Goal: Task Accomplishment & Management: Manage account settings

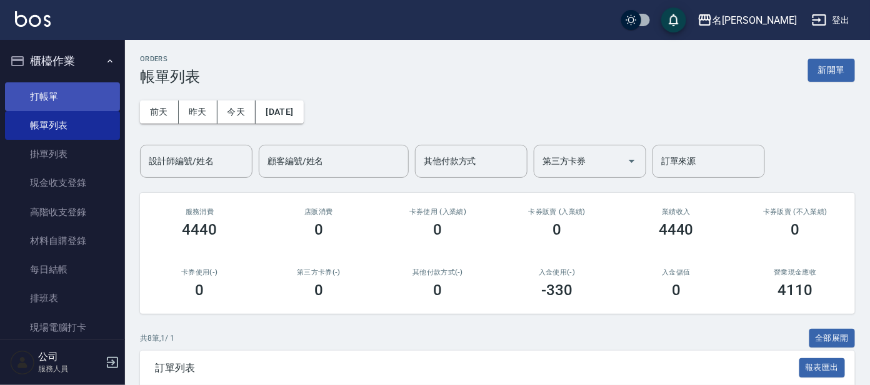
click at [44, 102] on link "打帳單" at bounding box center [62, 96] width 115 height 29
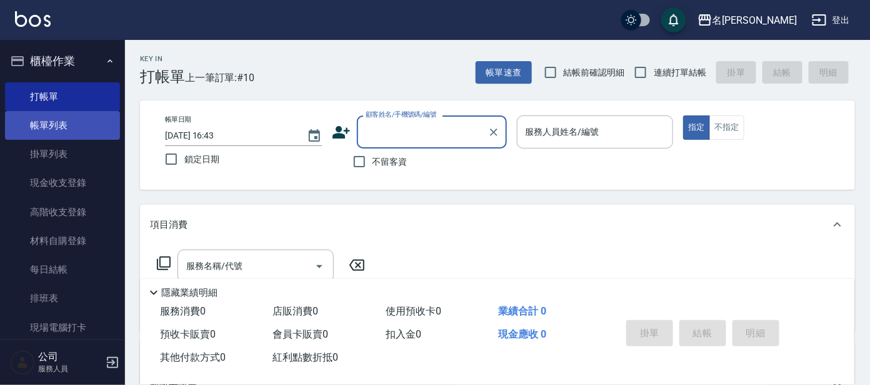
click at [72, 126] on link "帳單列表" at bounding box center [62, 125] width 115 height 29
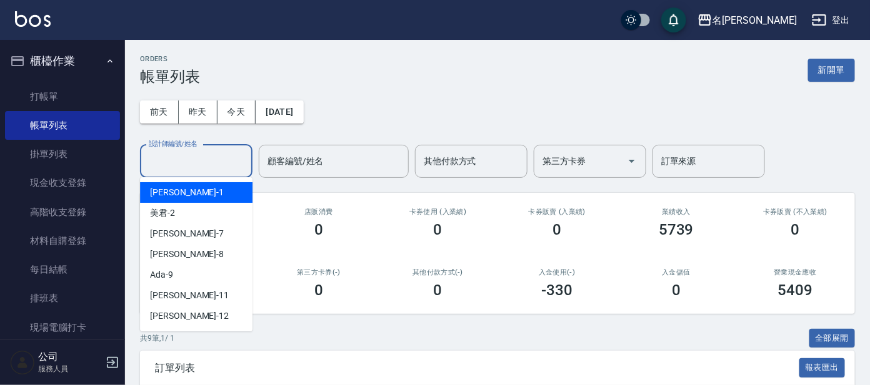
click at [225, 161] on input "設計師編號/姓名" at bounding box center [196, 162] width 101 height 22
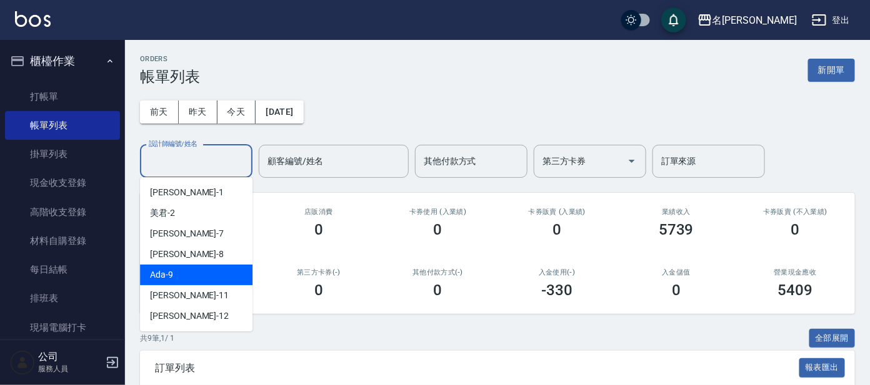
click at [182, 273] on div "Ada -9" at bounding box center [196, 275] width 112 height 21
type input "Ada-9"
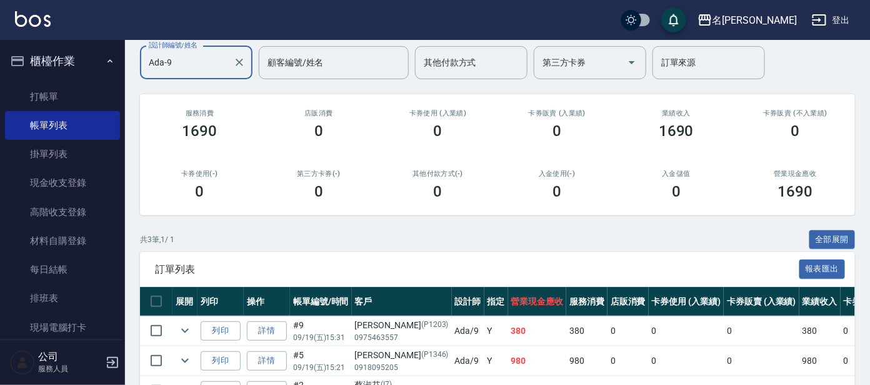
scroll to position [180, 0]
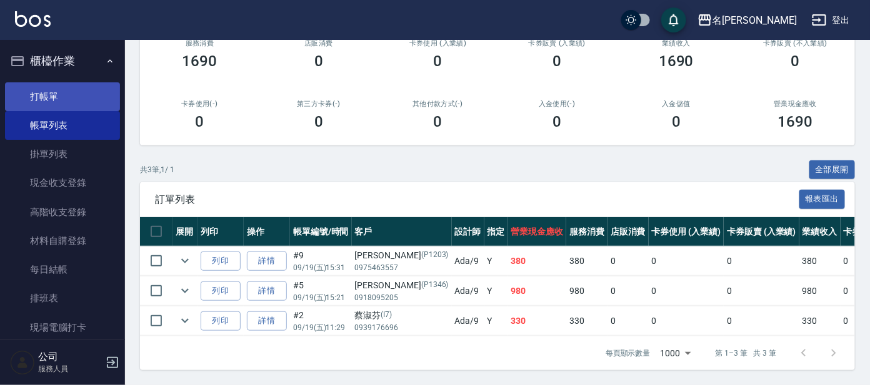
click at [47, 95] on link "打帳單" at bounding box center [62, 96] width 115 height 29
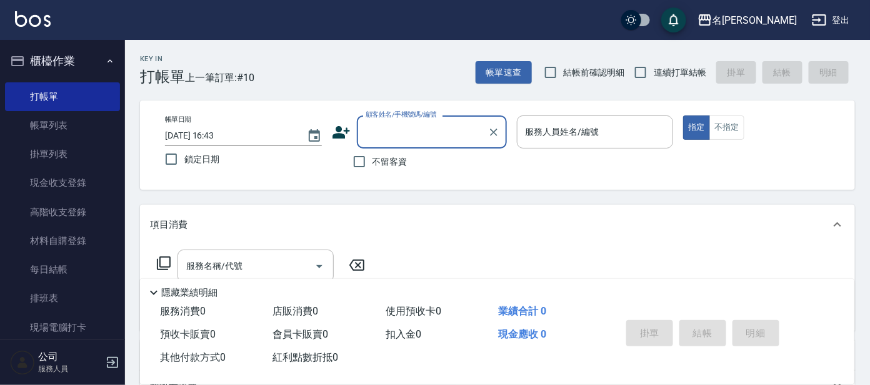
click at [382, 132] on input "顧客姓名/手機號碼/編號" at bounding box center [422, 132] width 120 height 22
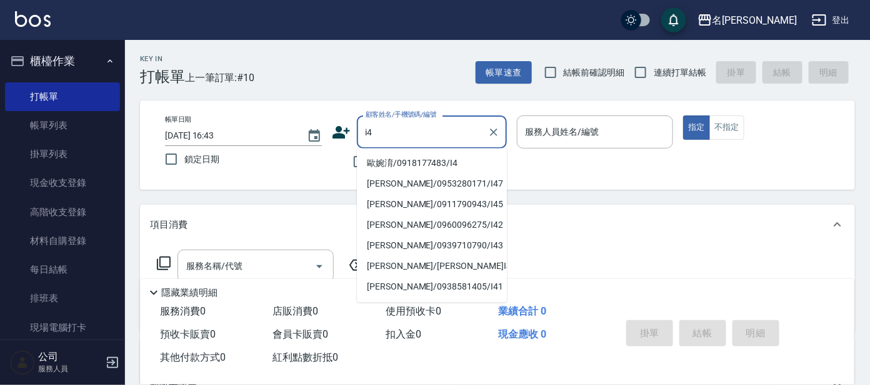
click at [384, 164] on li "歐婉淯/0918177483/I4" at bounding box center [432, 164] width 150 height 21
type input "歐婉淯/0918177483/I4"
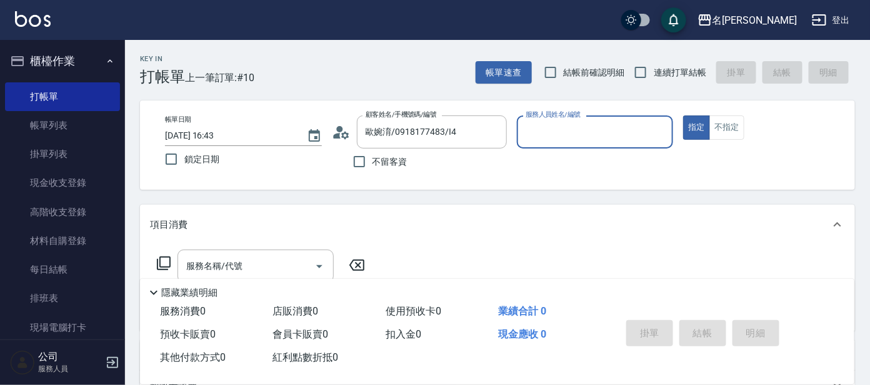
type input "Ada-9"
click at [161, 261] on icon at bounding box center [163, 263] width 15 height 15
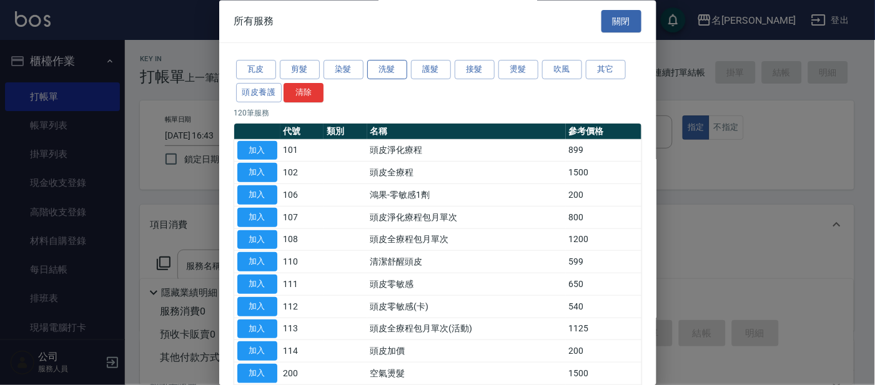
click at [388, 76] on button "洗髮" at bounding box center [387, 70] width 40 height 19
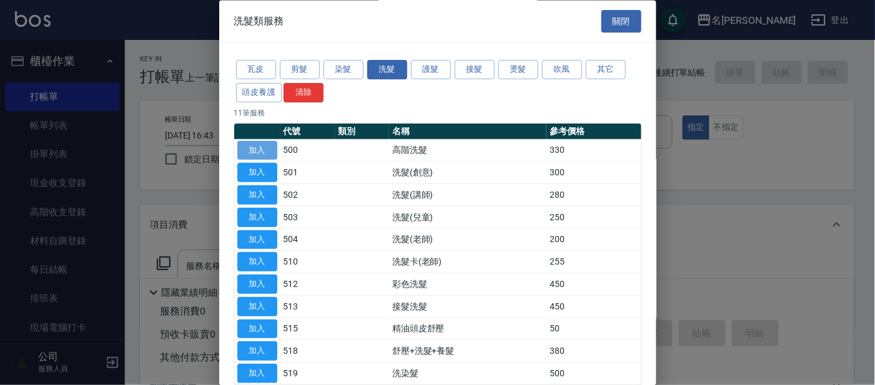
click at [269, 148] on button "加入" at bounding box center [257, 150] width 40 height 19
type input "高階洗髮(500)"
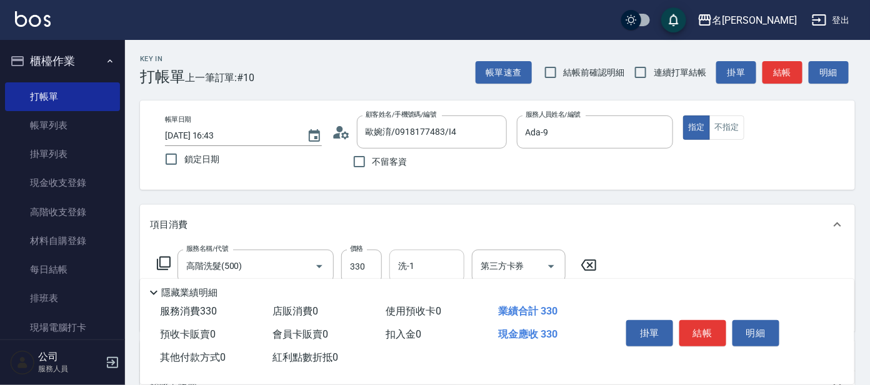
click at [416, 262] on input "洗-1" at bounding box center [427, 266] width 64 height 22
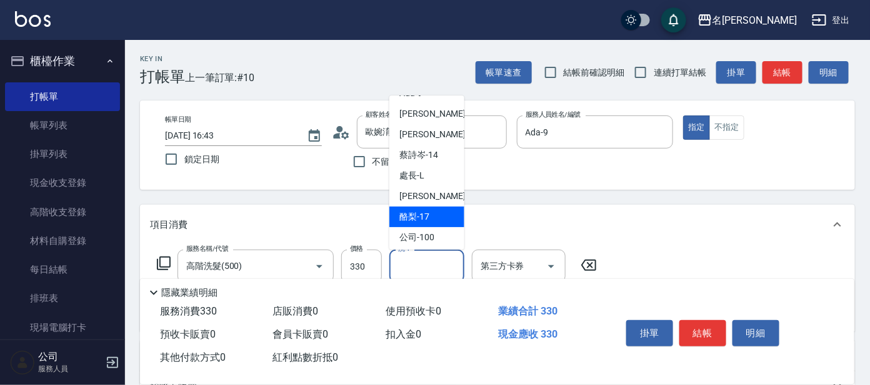
scroll to position [102, 0]
click at [427, 214] on span "酪梨 -17" at bounding box center [414, 214] width 30 height 13
type input "酪梨-17"
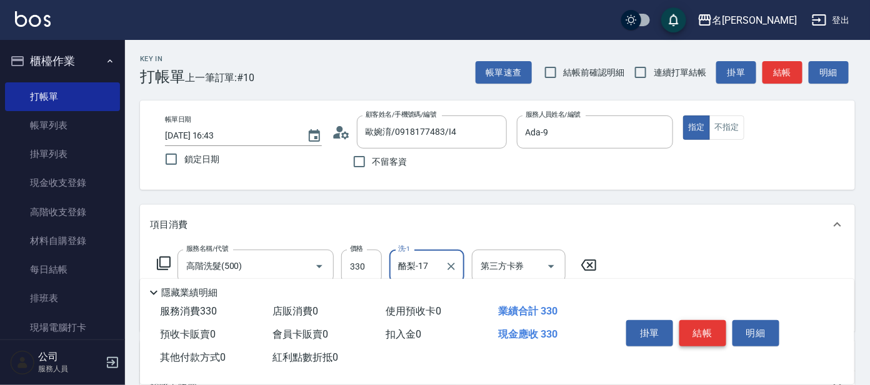
click at [701, 340] on button "結帳" at bounding box center [702, 333] width 47 height 26
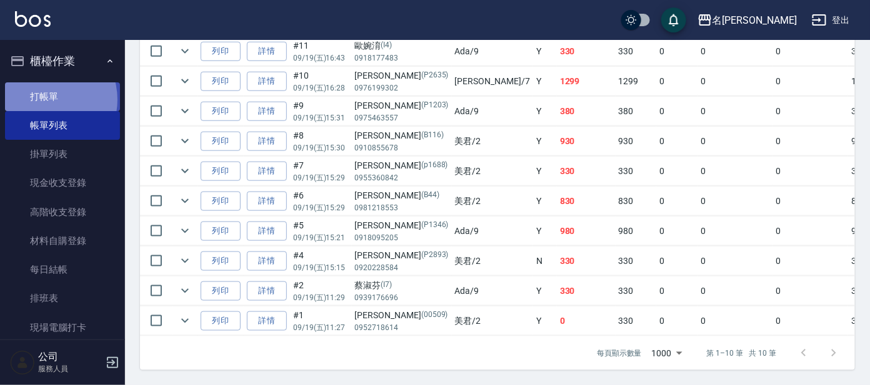
click at [44, 99] on link "打帳單" at bounding box center [62, 96] width 115 height 29
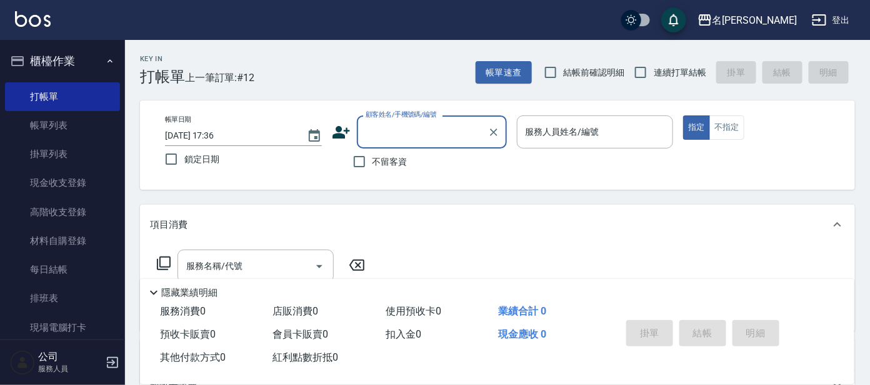
click at [379, 152] on label "不留客資" at bounding box center [376, 162] width 61 height 26
click at [372, 152] on input "不留客資" at bounding box center [359, 162] width 26 height 26
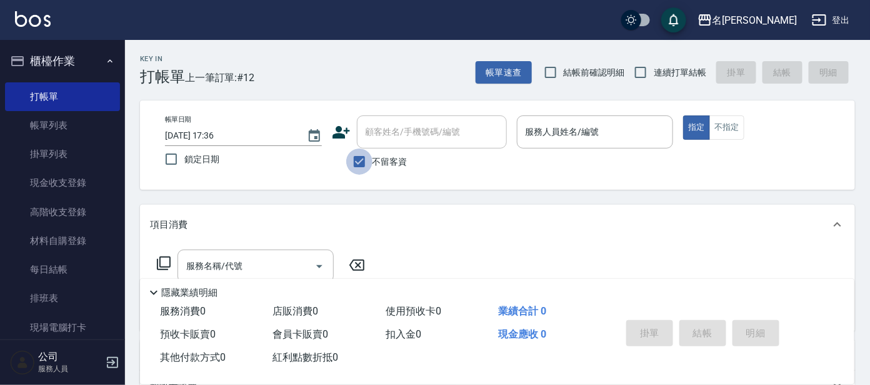
click at [367, 157] on input "不留客資" at bounding box center [359, 162] width 26 height 26
checkbox input "false"
drag, startPoint x: 390, startPoint y: 146, endPoint x: 397, endPoint y: 137, distance: 11.1
click at [390, 146] on div "顧客姓名/手機號碼/編號" at bounding box center [432, 132] width 150 height 33
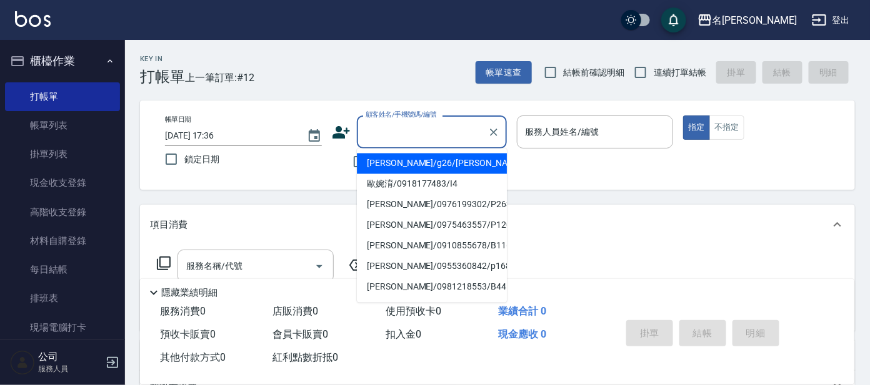
drag, startPoint x: 409, startPoint y: 124, endPoint x: 404, endPoint y: 59, distance: 65.7
click at [404, 51] on div "Key In 打帳單 上一筆訂單:#12 帳單速查 結帳前確認明細 連續打單結帳 掛單 結帳 明細" at bounding box center [490, 63] width 730 height 46
click at [386, 132] on input "顧客姓名/手機號碼/編號" at bounding box center [422, 132] width 120 height 22
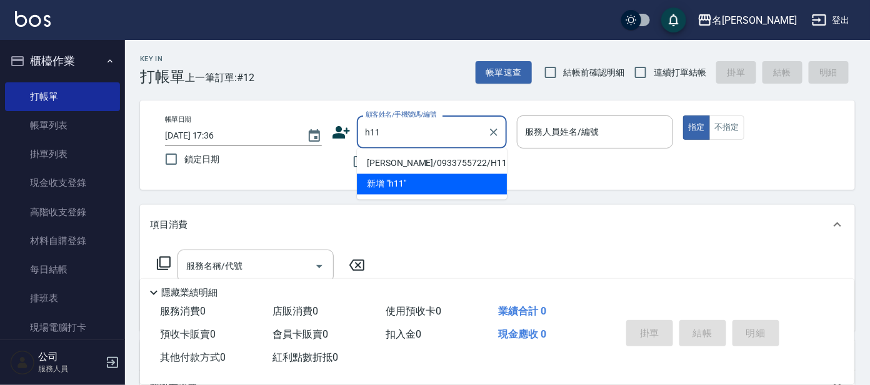
type input "[PERSON_NAME]/0933755722/H11"
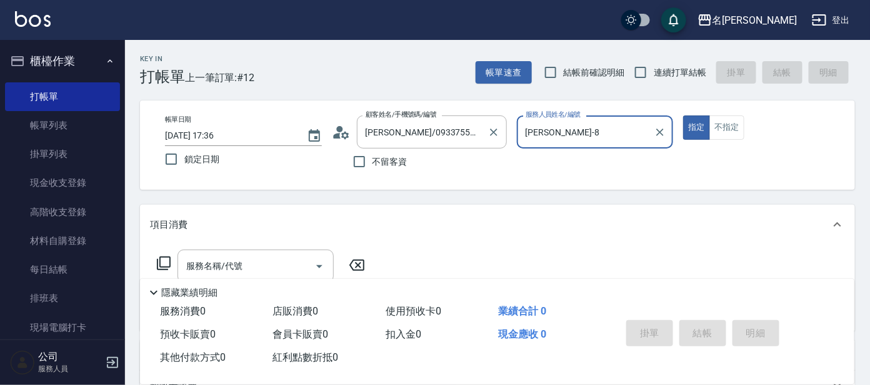
type input "[PERSON_NAME]-8"
click at [683, 116] on button "指定" at bounding box center [696, 128] width 27 height 24
type button "true"
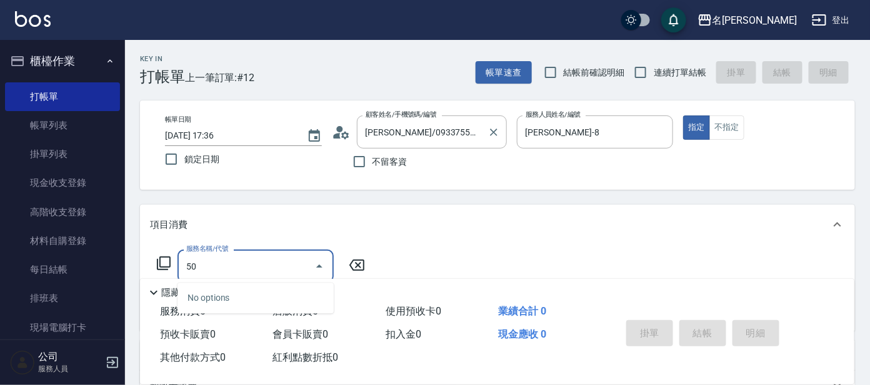
type input "501"
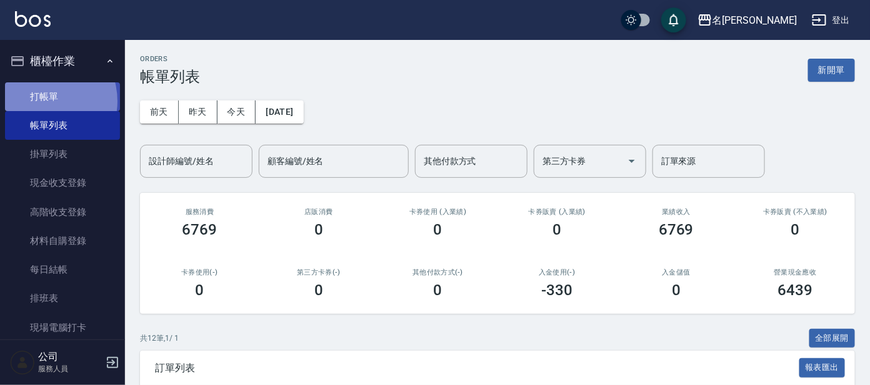
click at [42, 100] on link "打帳單" at bounding box center [62, 96] width 115 height 29
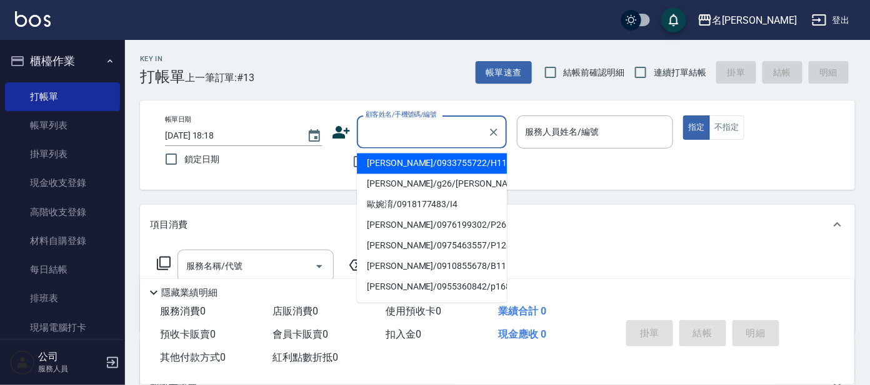
click at [423, 138] on input "顧客姓名/手機號碼/編號" at bounding box center [422, 132] width 120 height 22
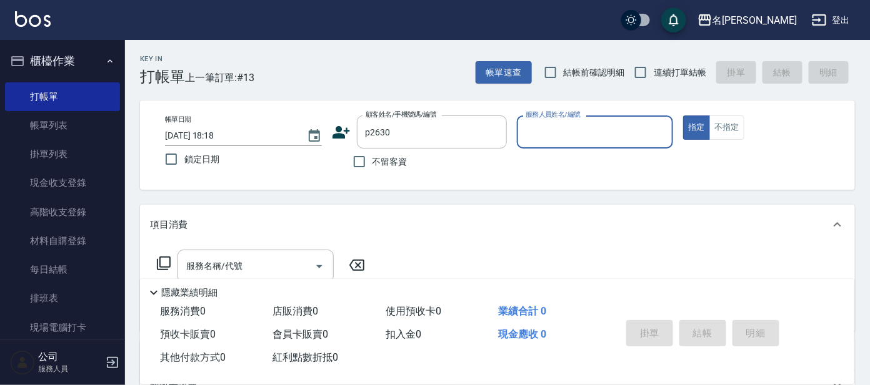
type input "[PERSON_NAME]/0926639309/p2630"
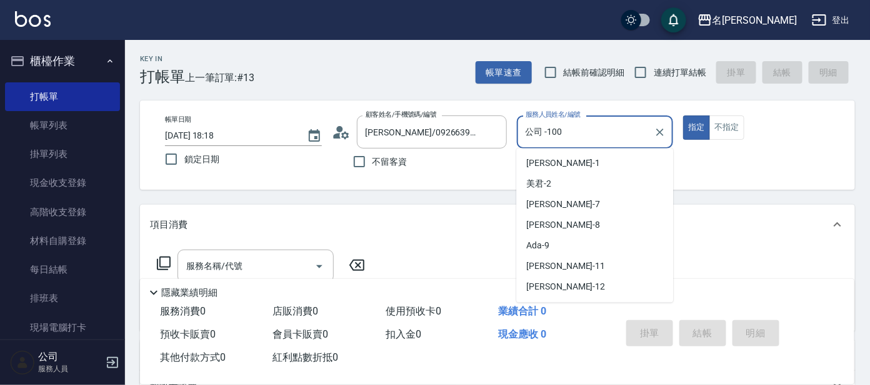
drag, startPoint x: 587, startPoint y: 136, endPoint x: 575, endPoint y: 152, distance: 20.1
click at [588, 139] on input "公司 -100" at bounding box center [585, 132] width 127 height 22
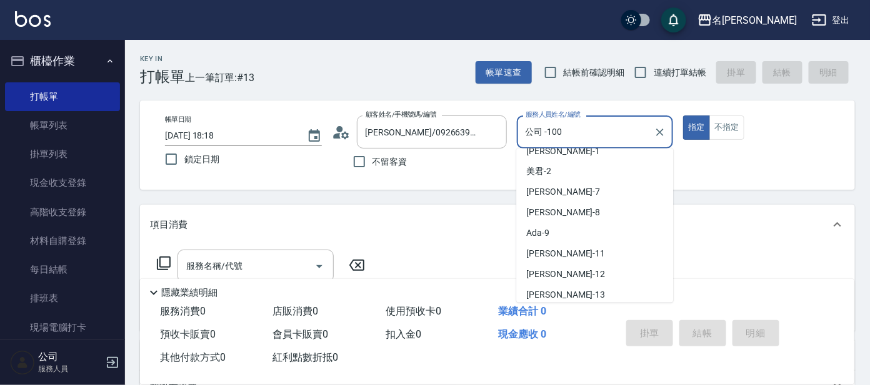
scroll to position [4, 0]
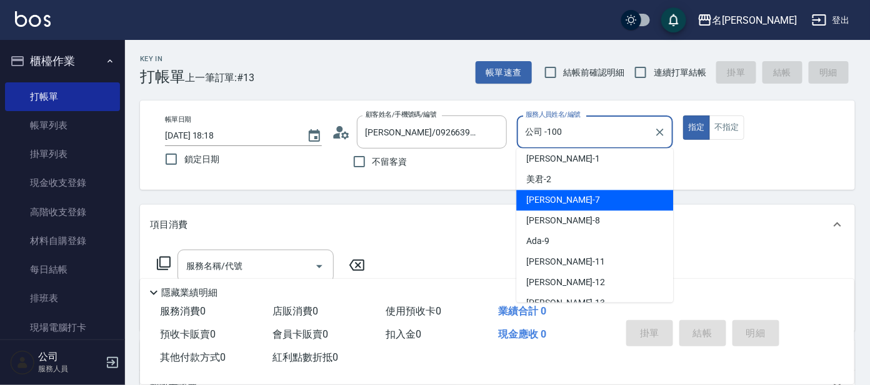
click at [535, 201] on span "[PERSON_NAME] -7" at bounding box center [563, 200] width 74 height 13
type input "[PERSON_NAME]-7"
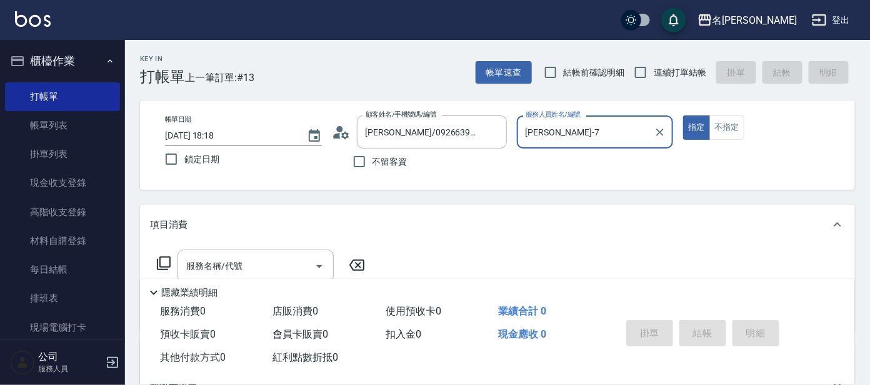
click at [162, 261] on icon at bounding box center [163, 263] width 15 height 15
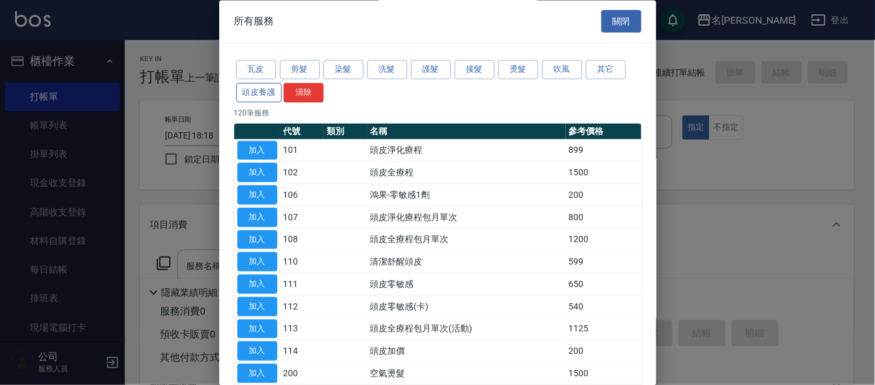
click at [256, 89] on button "頭皮養護" at bounding box center [259, 92] width 46 height 19
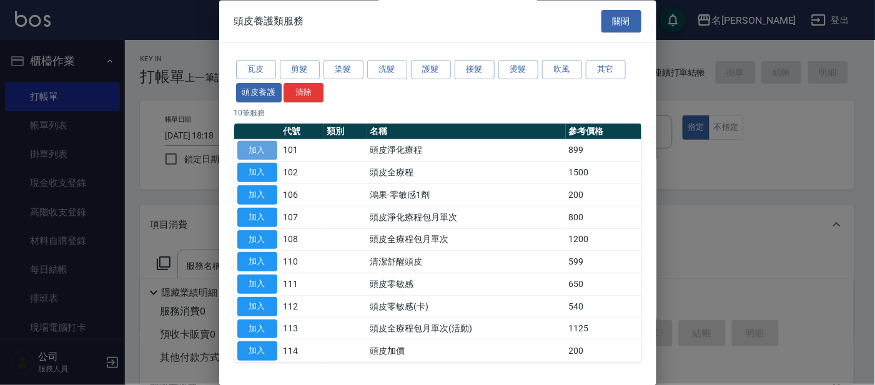
click at [252, 151] on button "加入" at bounding box center [257, 150] width 40 height 19
type input "頭皮淨化療程(101)"
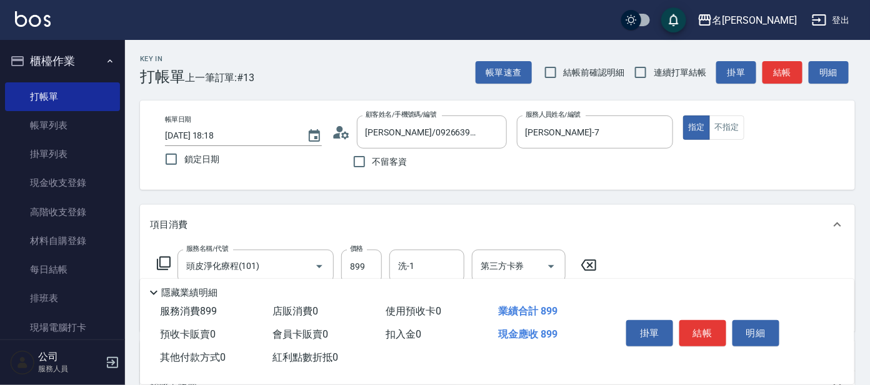
click at [161, 257] on icon at bounding box center [164, 264] width 14 height 14
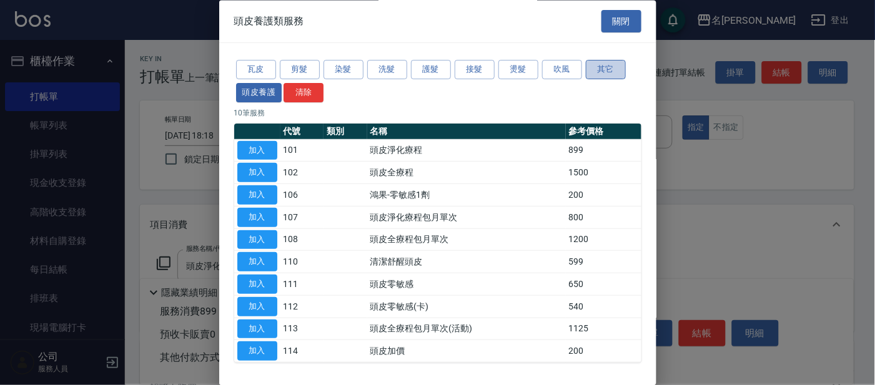
drag, startPoint x: 595, startPoint y: 69, endPoint x: 598, endPoint y: 78, distance: 9.3
click at [595, 71] on button "其它" at bounding box center [606, 70] width 40 height 19
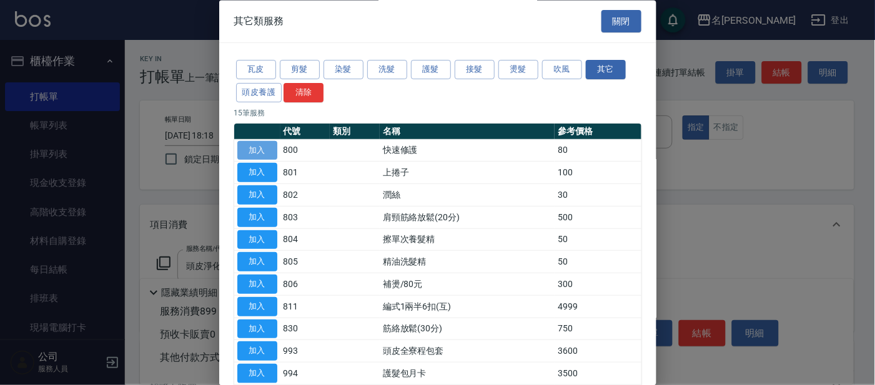
click at [261, 151] on button "加入" at bounding box center [257, 150] width 40 height 19
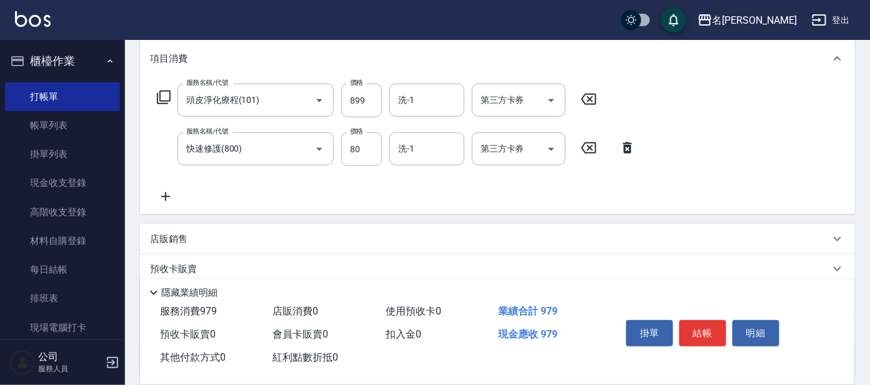
scroll to position [157, 0]
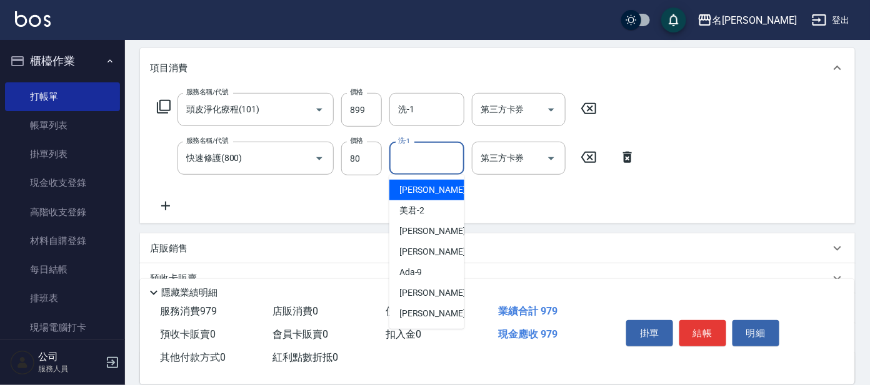
click at [430, 162] on input "洗-1" at bounding box center [427, 158] width 64 height 22
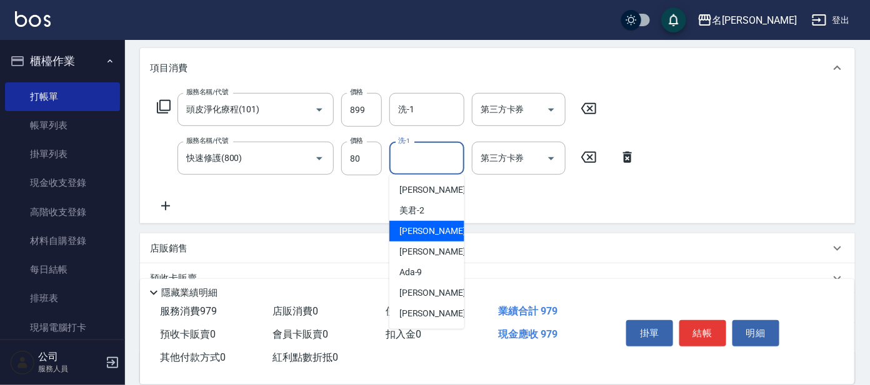
click at [418, 231] on span "[PERSON_NAME] -7" at bounding box center [436, 231] width 74 height 13
type input "[PERSON_NAME]-7"
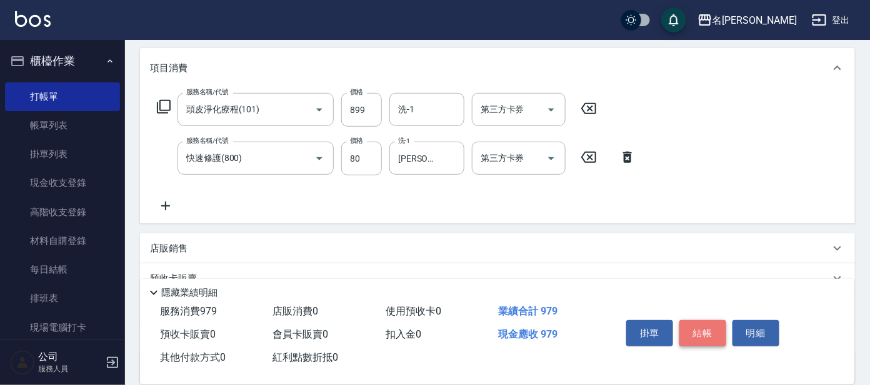
click at [702, 330] on button "結帳" at bounding box center [702, 333] width 47 height 26
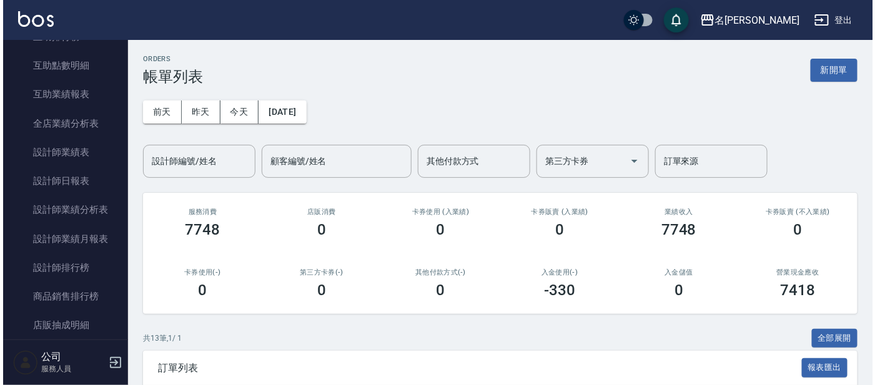
scroll to position [505, 0]
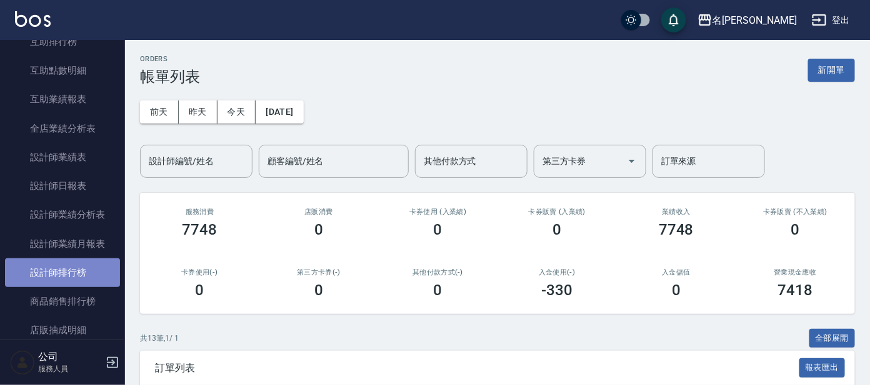
click at [73, 270] on link "設計師排行榜" at bounding box center [62, 273] width 115 height 29
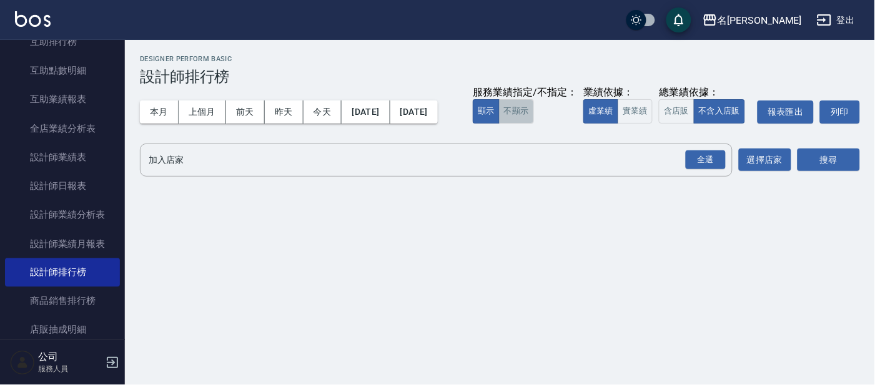
click at [499, 124] on button "不顯示" at bounding box center [516, 111] width 35 height 24
click at [618, 124] on button "實業績" at bounding box center [635, 111] width 35 height 24
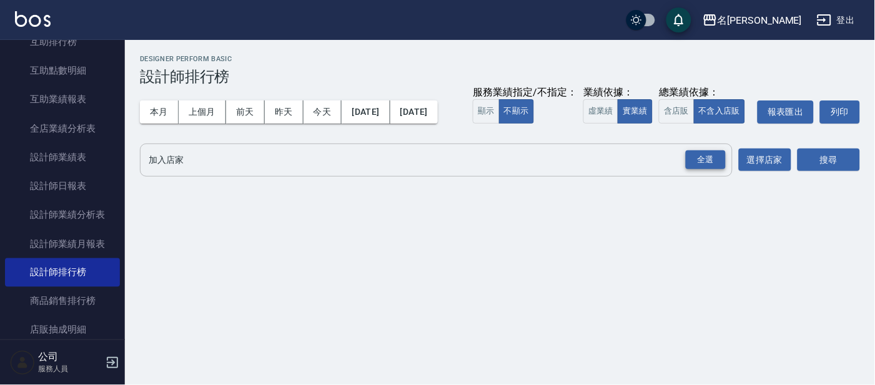
click at [698, 170] on div "全選" at bounding box center [706, 160] width 40 height 19
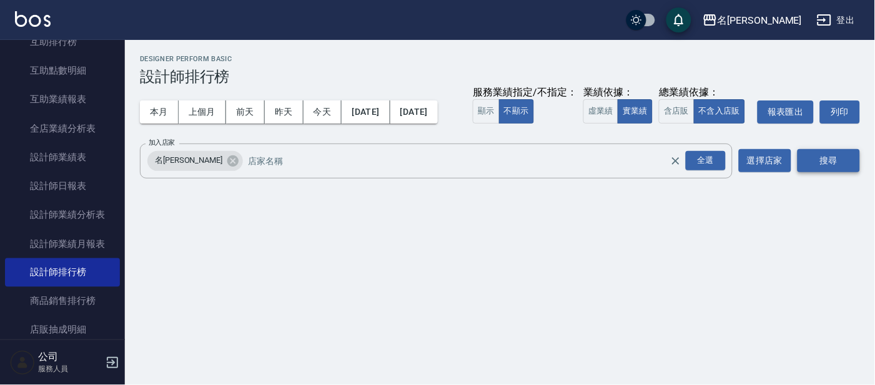
click at [828, 172] on button "搜尋" at bounding box center [829, 160] width 62 height 23
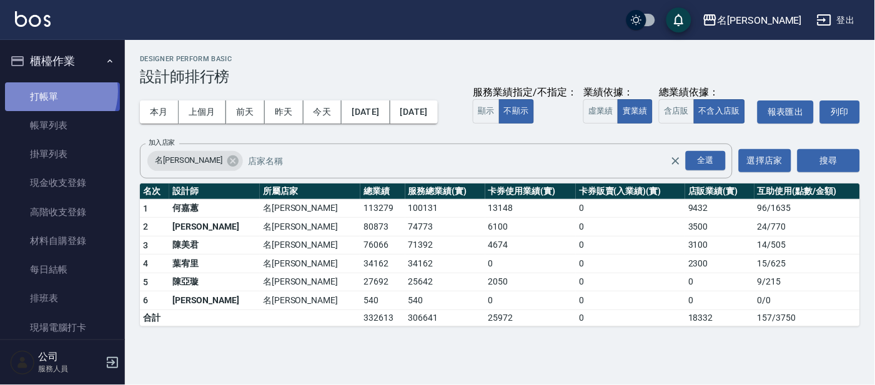
click at [50, 91] on link "打帳單" at bounding box center [62, 96] width 115 height 29
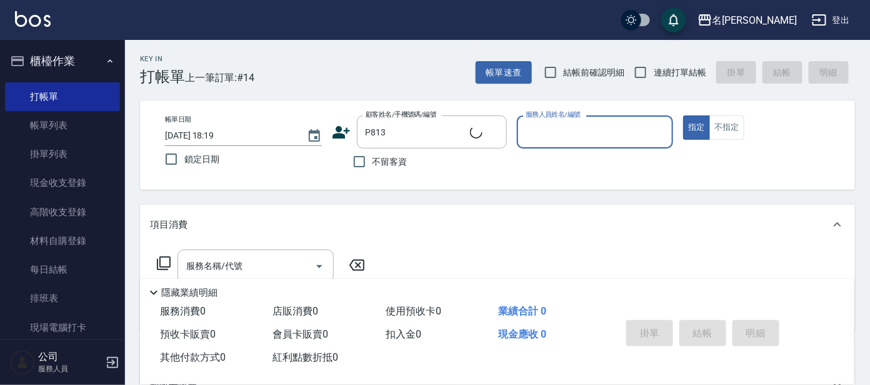
type input "[PERSON_NAME]/0919308903/P813"
type input "公司 -100"
click at [661, 135] on icon "Clear" at bounding box center [659, 132] width 12 height 12
click at [613, 139] on input "服務人員姓名/編號" at bounding box center [595, 132] width 146 height 22
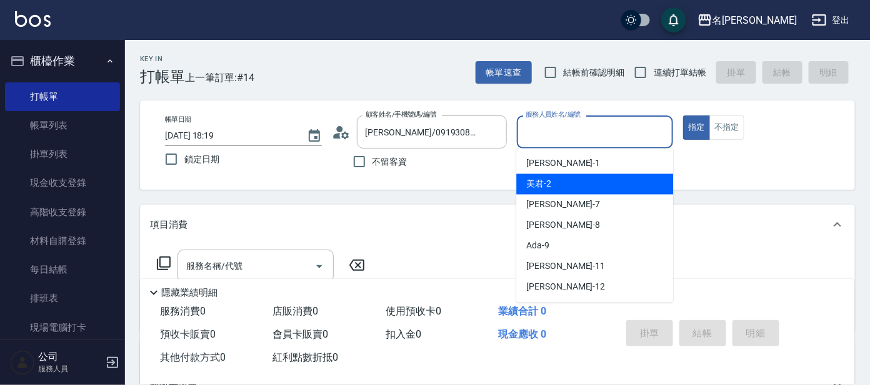
drag, startPoint x: 601, startPoint y: 178, endPoint x: 578, endPoint y: 183, distance: 23.0
click at [598, 179] on div "美君 -2" at bounding box center [594, 184] width 157 height 21
type input "美君-2"
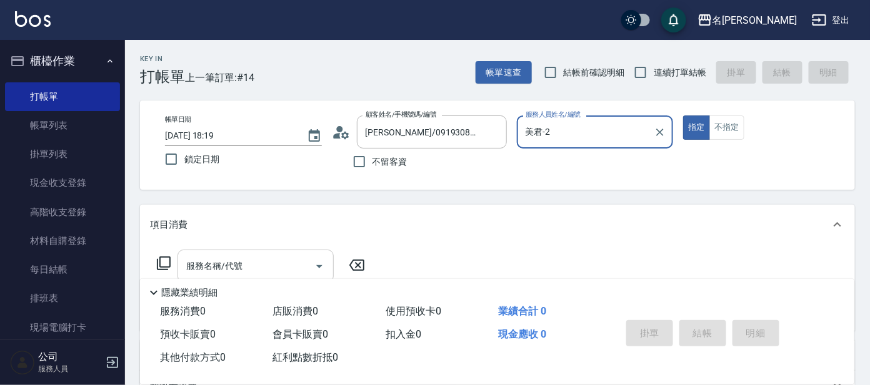
click at [254, 259] on input "服務名稱/代號" at bounding box center [246, 266] width 126 height 22
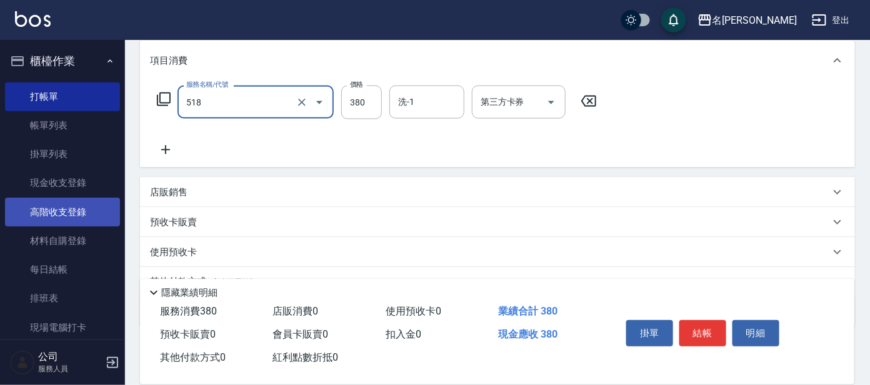
scroll to position [223, 0]
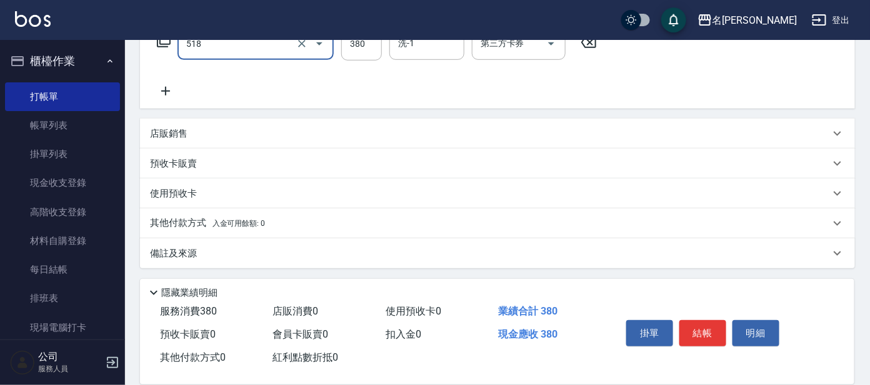
type input "舒壓+洗髮+養髮(518)"
click at [168, 87] on icon at bounding box center [165, 91] width 31 height 15
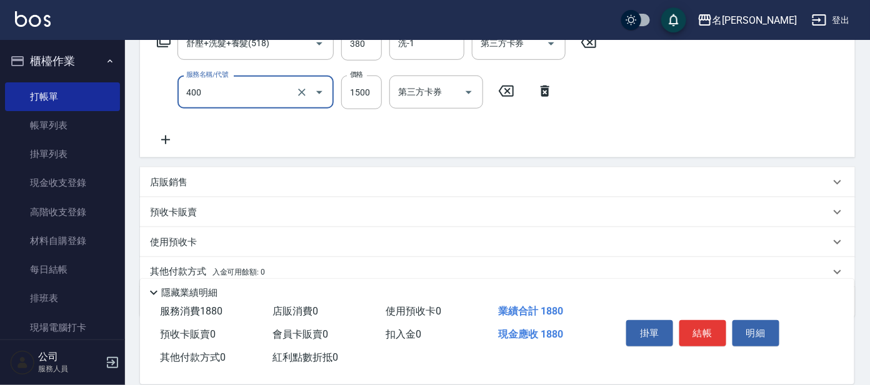
type input "染髮(400)"
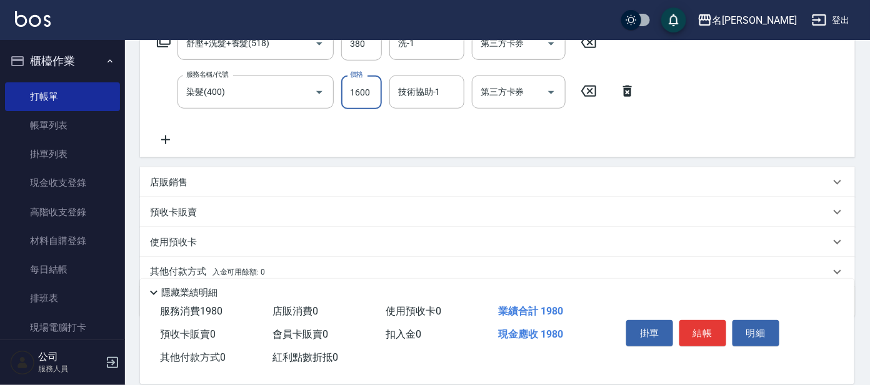
type input "1600"
drag, startPoint x: 697, startPoint y: 319, endPoint x: 691, endPoint y: 316, distance: 7.0
click at [694, 317] on div "掛單 結帳 明細" at bounding box center [702, 334] width 163 height 39
click at [687, 295] on div "隱藏業績明細" at bounding box center [500, 292] width 708 height 15
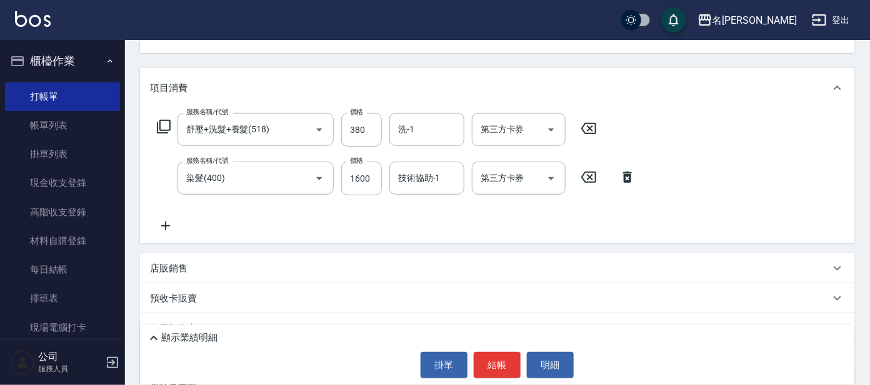
scroll to position [0, 0]
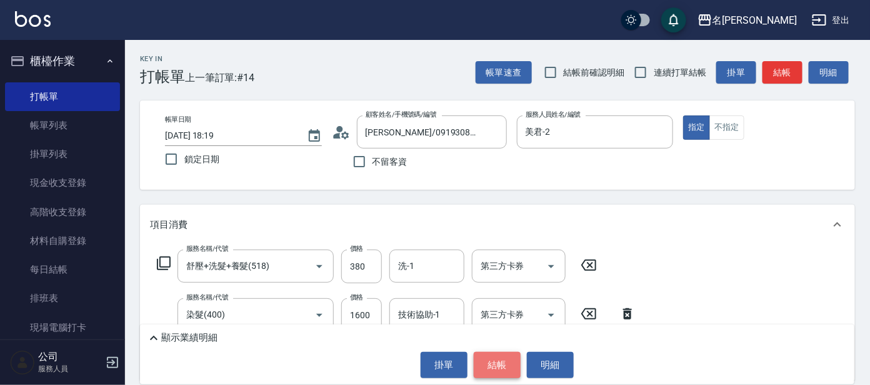
click at [495, 364] on button "結帳" at bounding box center [497, 365] width 47 height 26
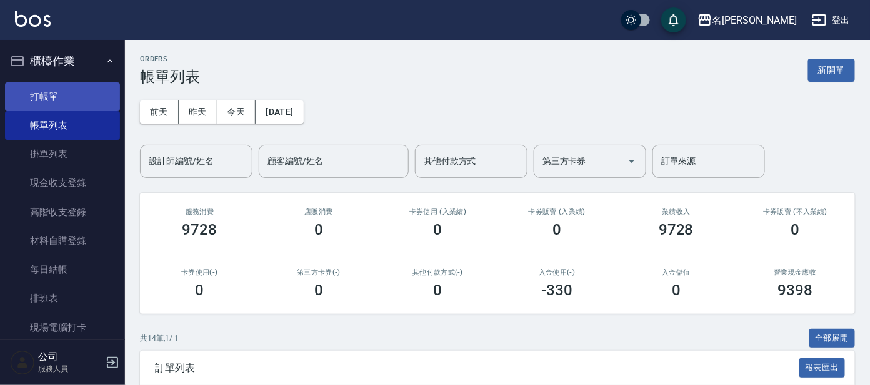
click at [66, 91] on link "打帳單" at bounding box center [62, 96] width 115 height 29
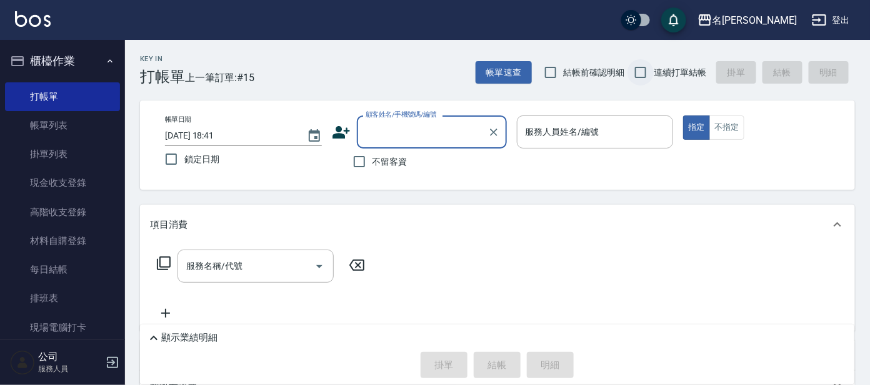
click at [637, 69] on input "連續打單結帳" at bounding box center [640, 72] width 26 height 26
checkbox input "true"
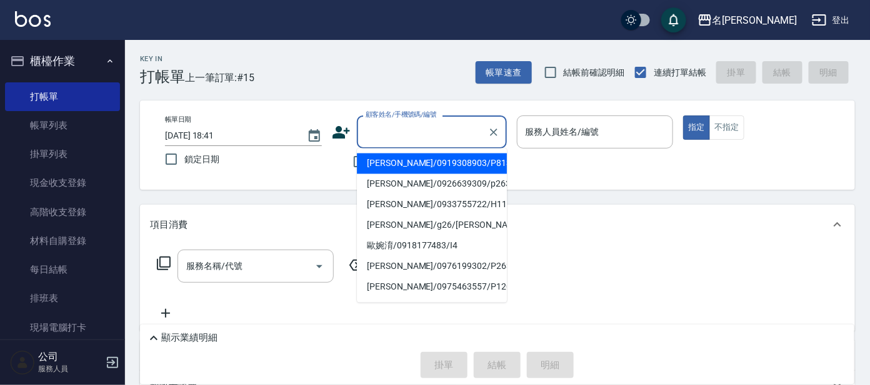
click at [416, 139] on input "顧客姓名/手機號碼/編號" at bounding box center [422, 132] width 120 height 22
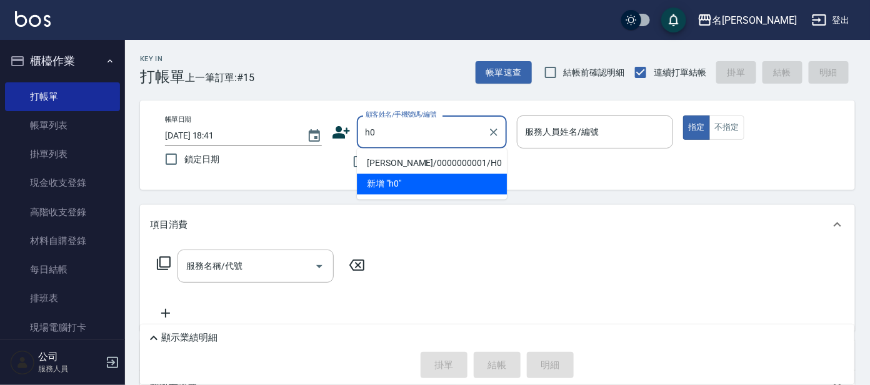
type input "[PERSON_NAME]/0000000001/H0"
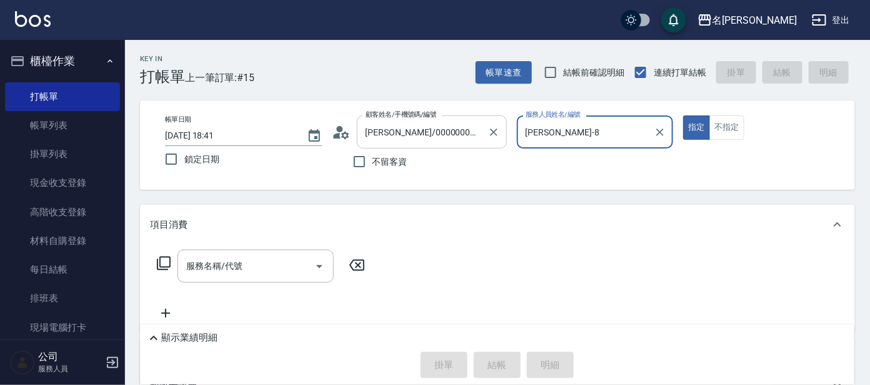
type input "[PERSON_NAME]-8"
click at [683, 116] on button "指定" at bounding box center [696, 128] width 27 height 24
type button "true"
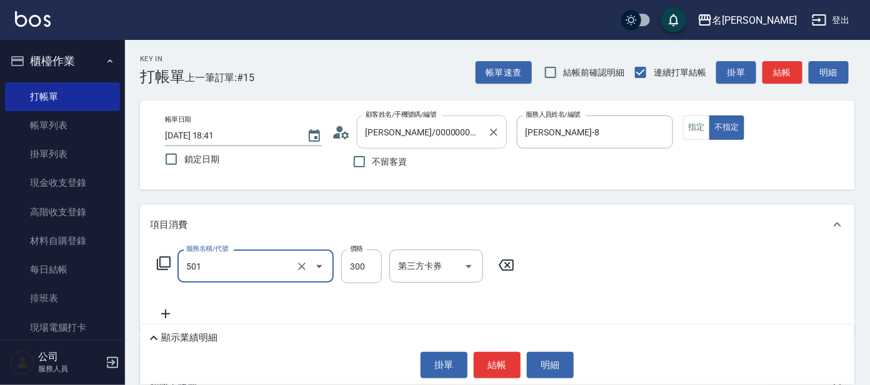
type input "洗髮(創意)(501)"
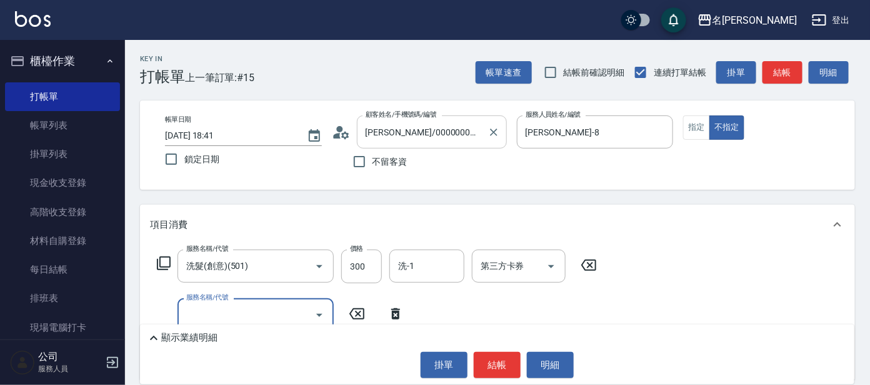
type input "4"
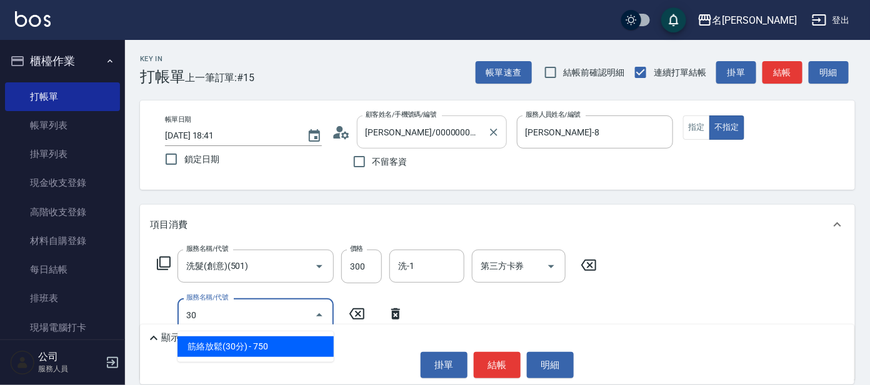
type input "303"
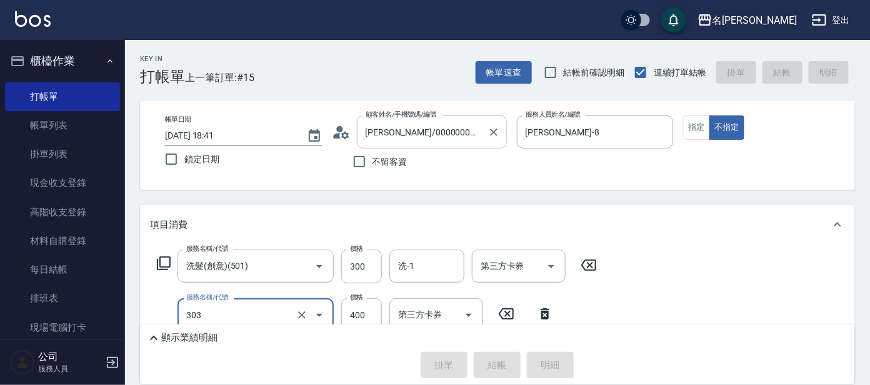
type input "[DATE] 18:42"
